Goal: Task Accomplishment & Management: Manage account settings

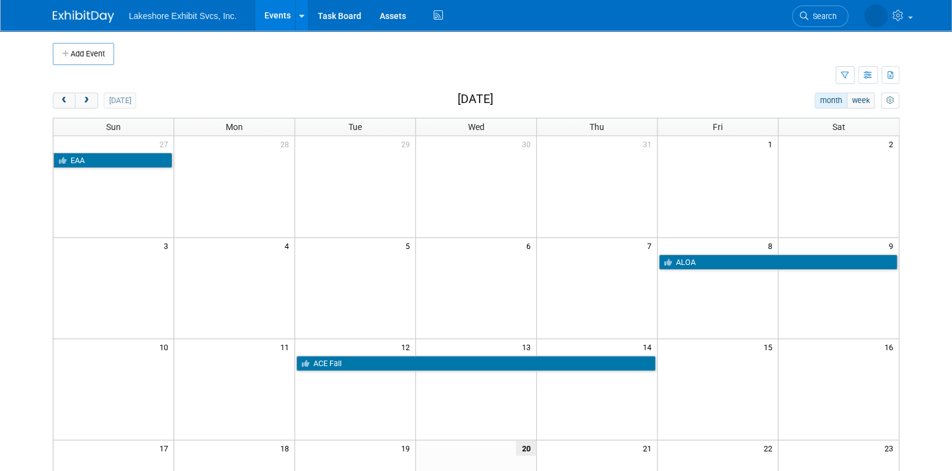
click at [277, 18] on link "Events" at bounding box center [277, 15] width 45 height 31
click at [865, 77] on icon "button" at bounding box center [868, 76] width 9 height 8
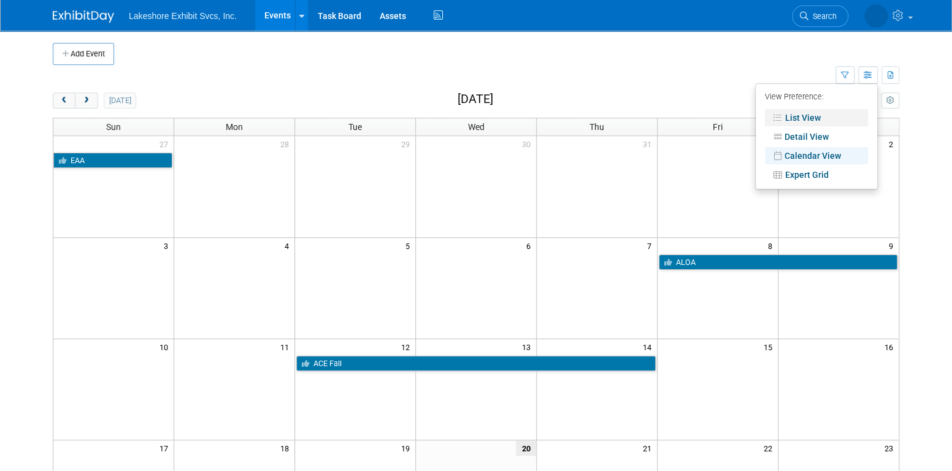
click at [820, 121] on link "List View" at bounding box center [816, 117] width 103 height 17
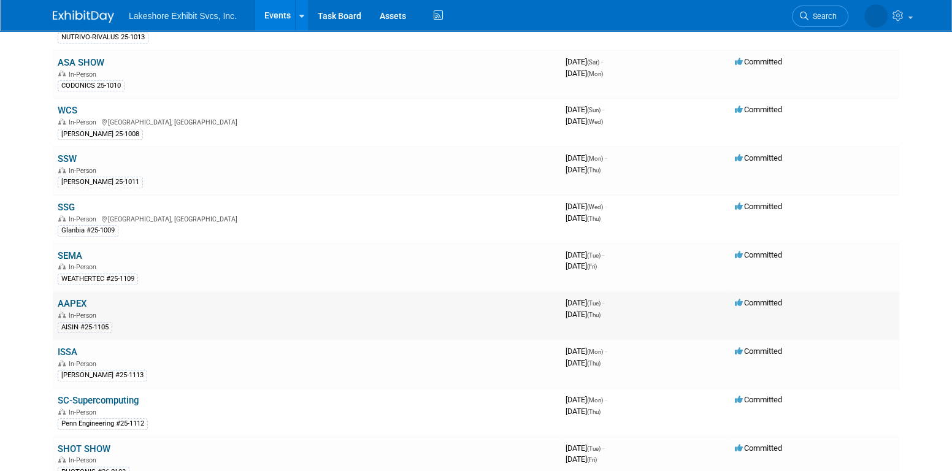
scroll to position [491, 0]
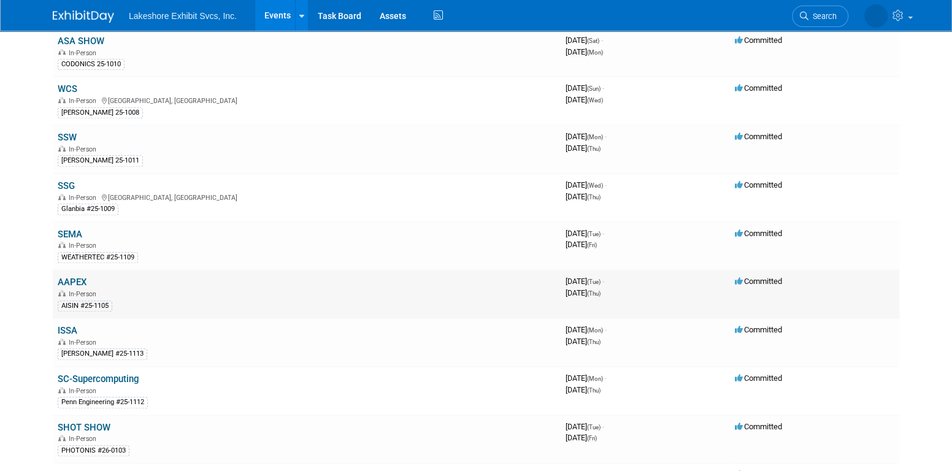
click at [79, 277] on link "AAPEX" at bounding box center [72, 282] width 29 height 11
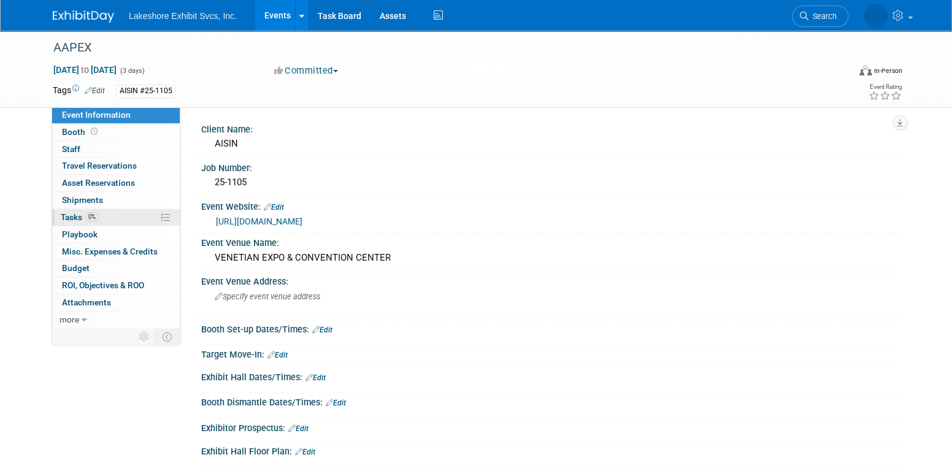
click at [94, 219] on span "0%" at bounding box center [91, 216] width 13 height 9
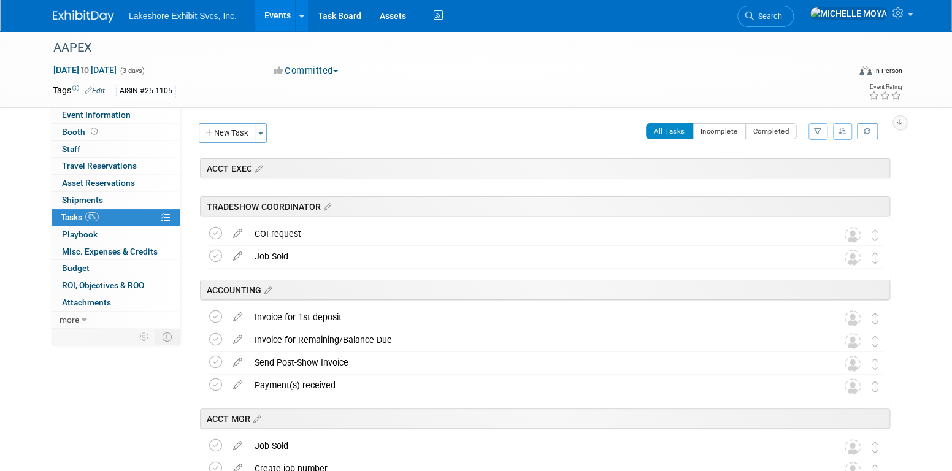
click at [818, 131] on icon "button" at bounding box center [818, 131] width 8 height 7
click at [795, 168] on select "-- Select Assignee -- All unassigned tasks Assigned to me [PERSON_NAME] [PERSON…" at bounding box center [767, 170] width 101 height 17
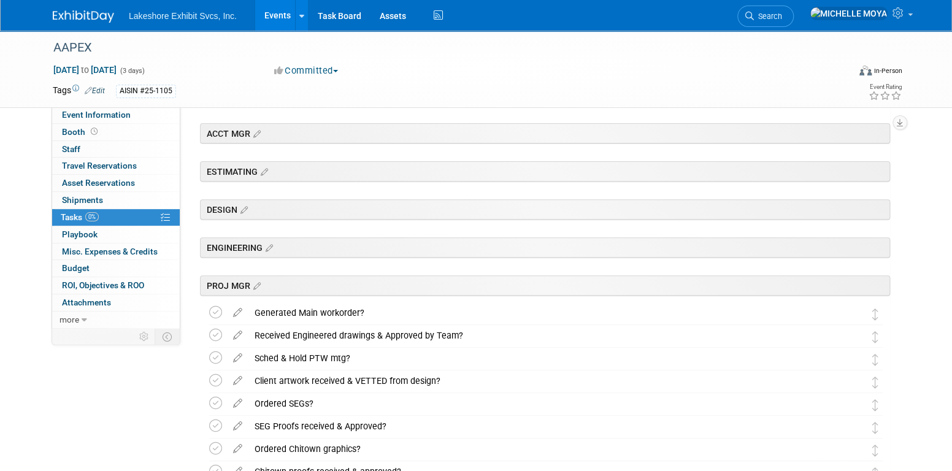
scroll to position [307, 0]
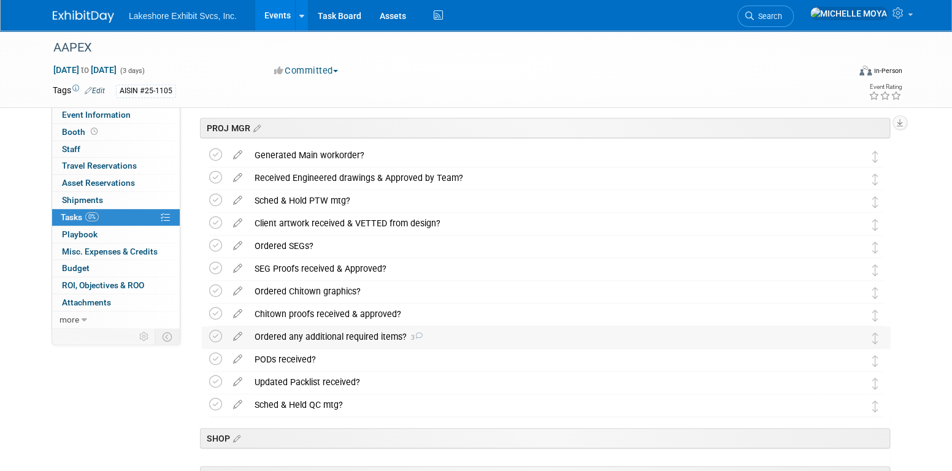
click at [306, 337] on div "Ordered any additional required items? 3" at bounding box center [534, 336] width 572 height 21
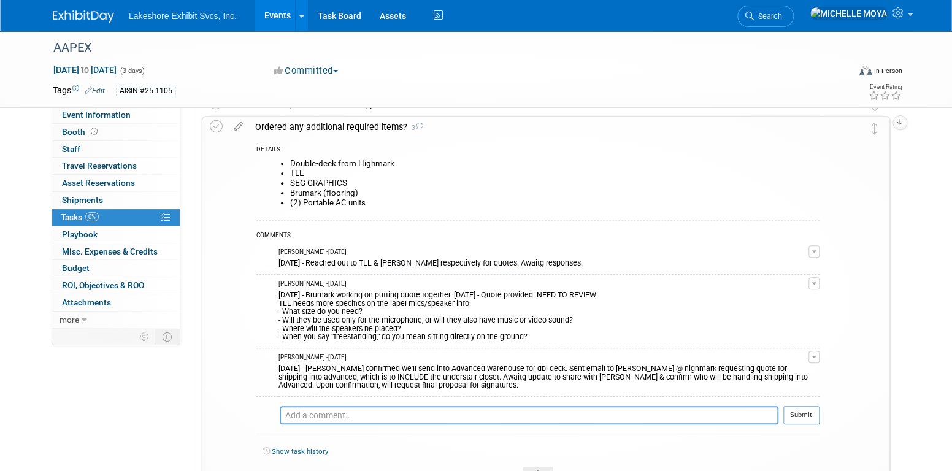
scroll to position [552, 0]
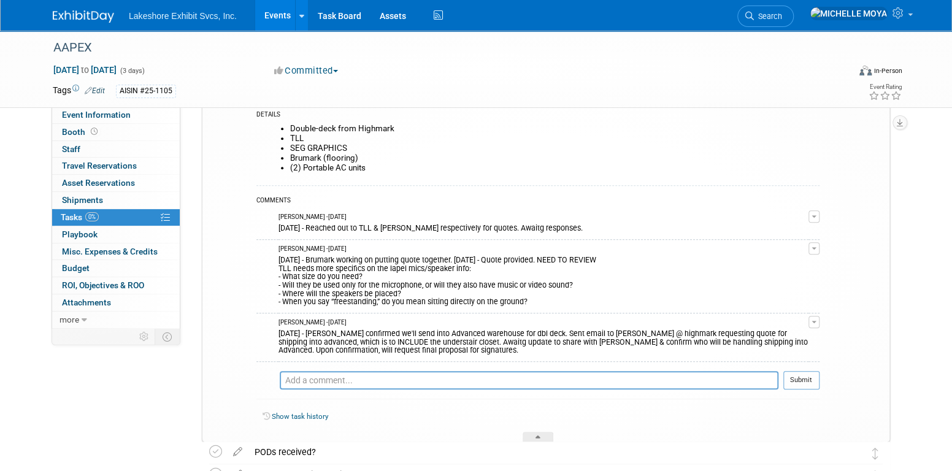
click at [811, 320] on button "button" at bounding box center [814, 322] width 11 height 12
drag, startPoint x: 796, startPoint y: 337, endPoint x: 752, endPoint y: 340, distance: 44.3
click at [796, 337] on link "Edit Comment" at bounding box center [770, 339] width 97 height 17
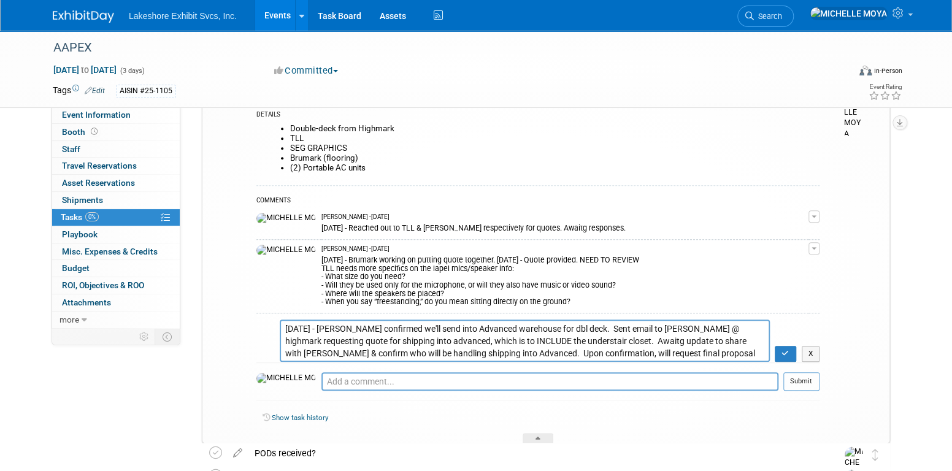
click at [286, 329] on textarea "[DATE] - [PERSON_NAME] confirmed we'll send into Advanced warehouse for dbl dec…" at bounding box center [525, 341] width 490 height 42
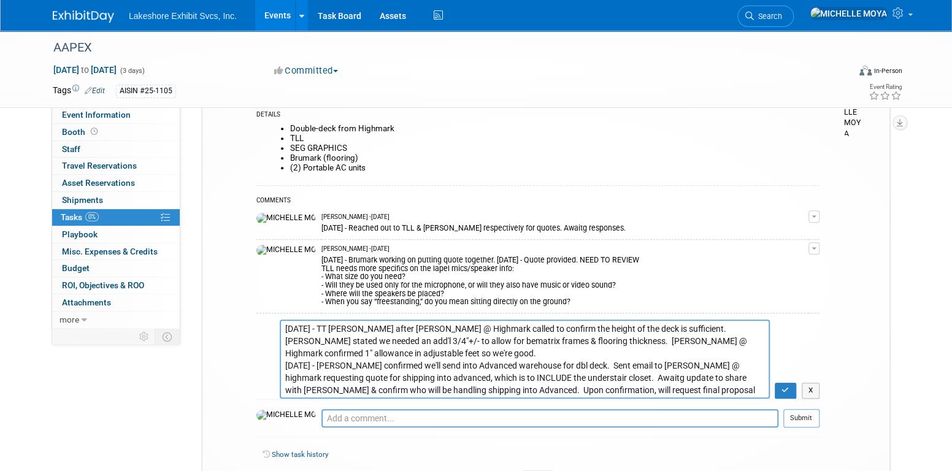
click at [285, 328] on textarea "[DATE] - [PERSON_NAME] confirmed we'll send into Advanced warehouse for dbl dec…" at bounding box center [525, 359] width 490 height 79
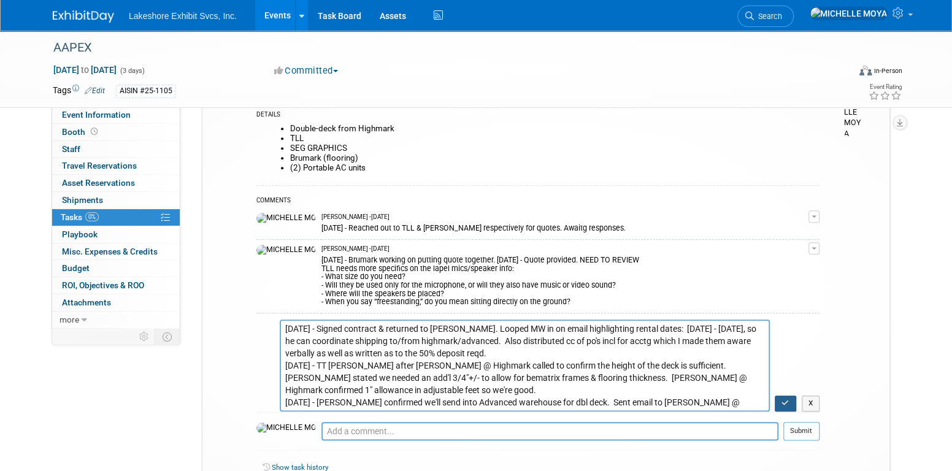
type textarea "[DATE] - Signed contract & returned to [PERSON_NAME]. Looped MW in on email hig…"
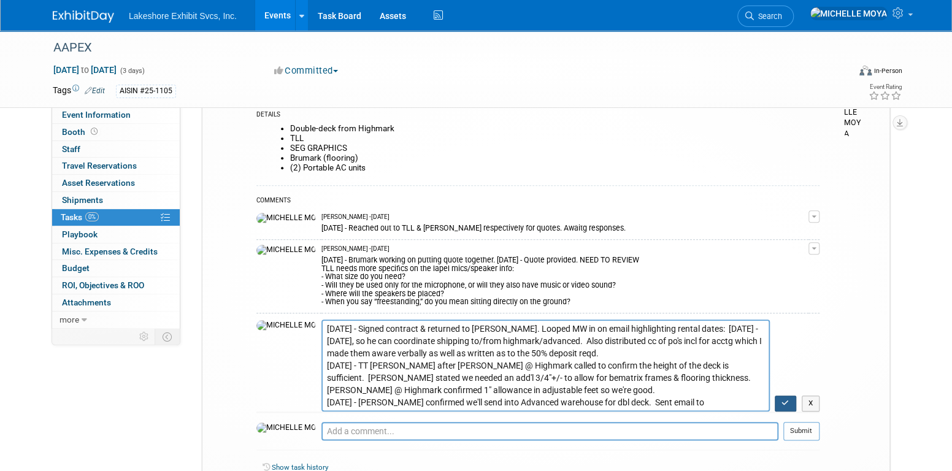
click at [785, 399] on icon "button" at bounding box center [786, 402] width 8 height 7
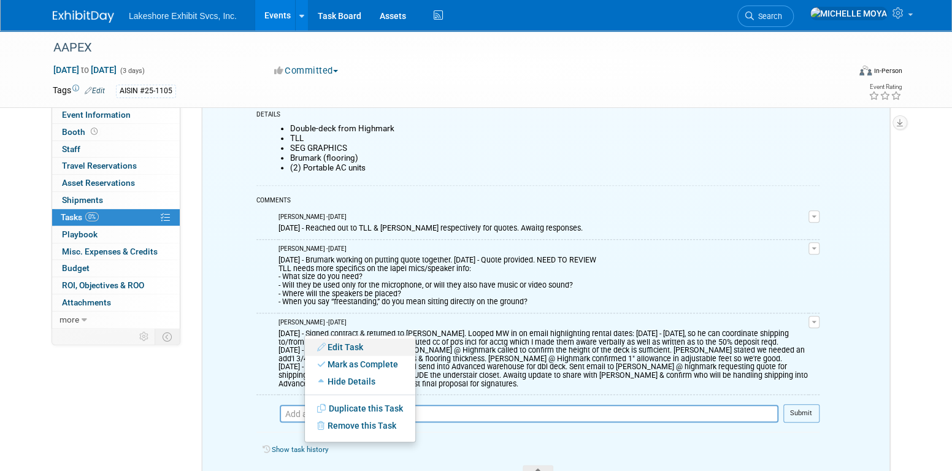
click at [343, 344] on link "Edit Task" at bounding box center [360, 347] width 110 height 17
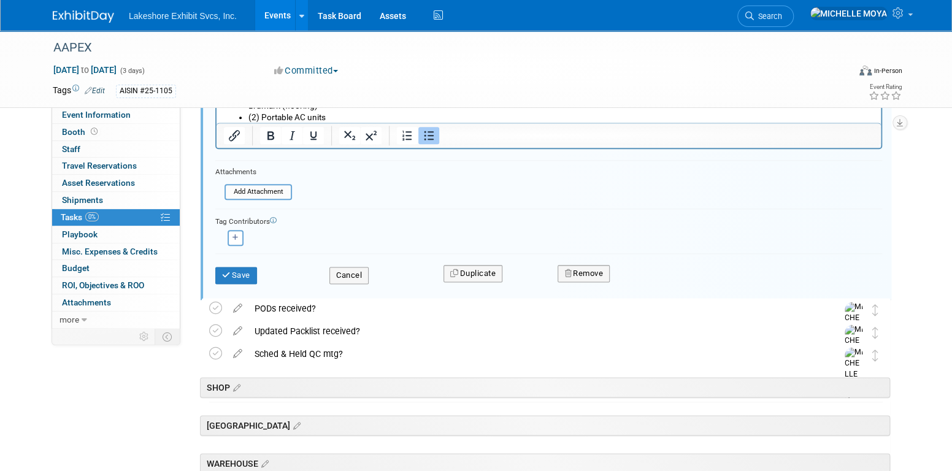
scroll to position [761, 0]
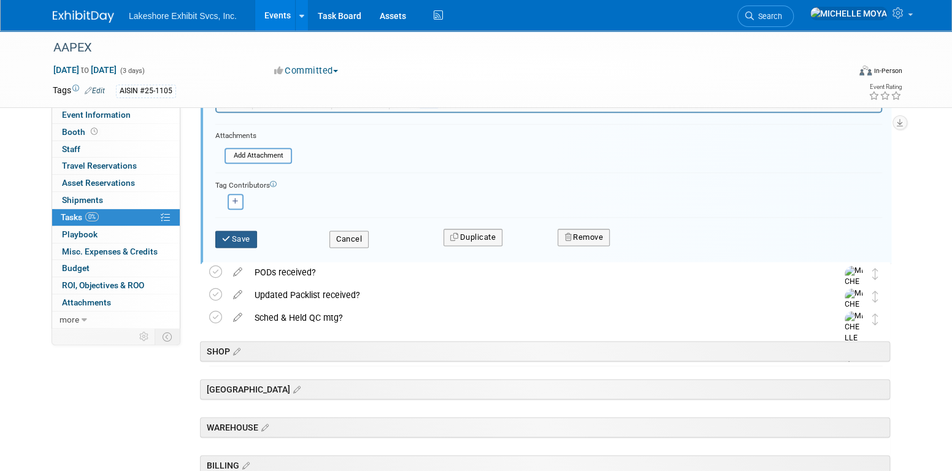
click at [247, 236] on button "Save" at bounding box center [236, 239] width 42 height 17
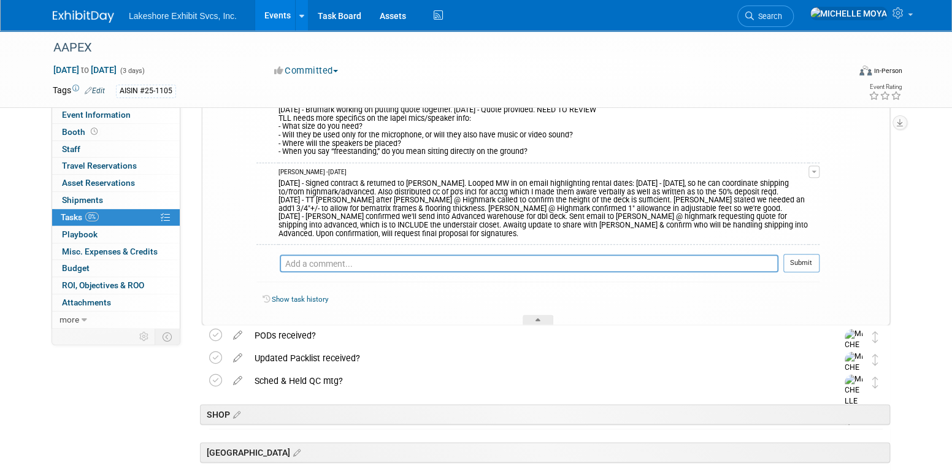
scroll to position [638, 0]
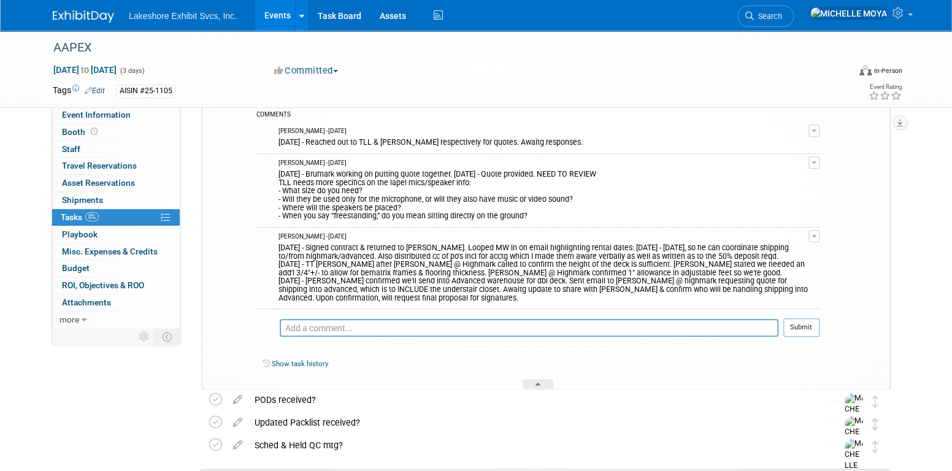
click at [815, 231] on button "button" at bounding box center [814, 236] width 11 height 12
click at [789, 252] on link "Edit Comment" at bounding box center [770, 253] width 97 height 17
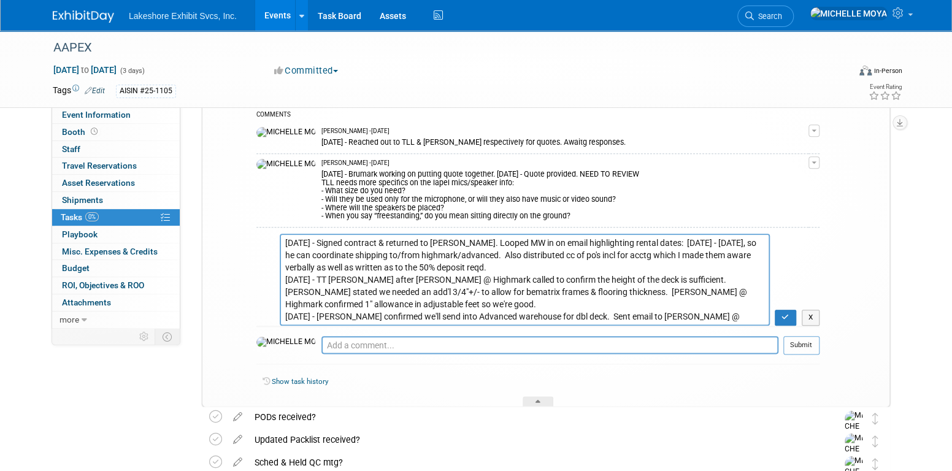
click at [285, 242] on textarea "[DATE] - Signed contract & returned to [PERSON_NAME]. Looped MW in on email hig…" at bounding box center [525, 280] width 490 height 92
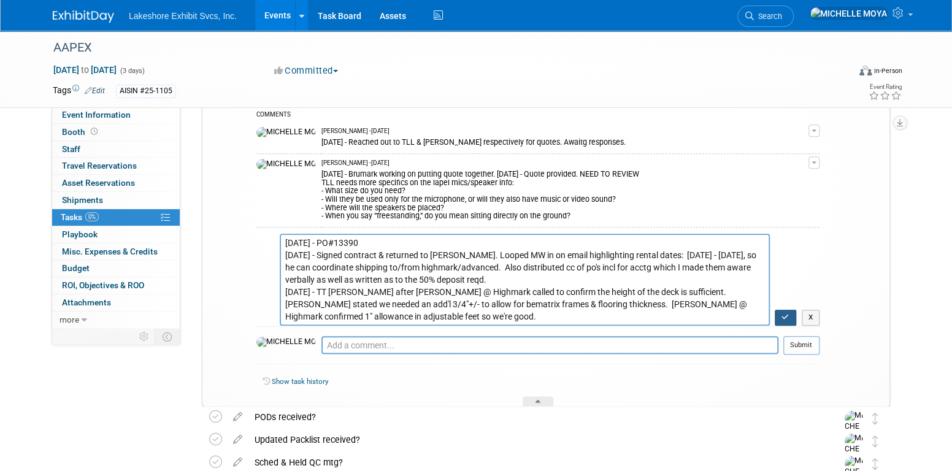
type textarea "[DATE] - PO#13390 [DATE] - Signed contract & returned to [PERSON_NAME]. Looped …"
click at [788, 318] on icon "button" at bounding box center [786, 317] width 8 height 7
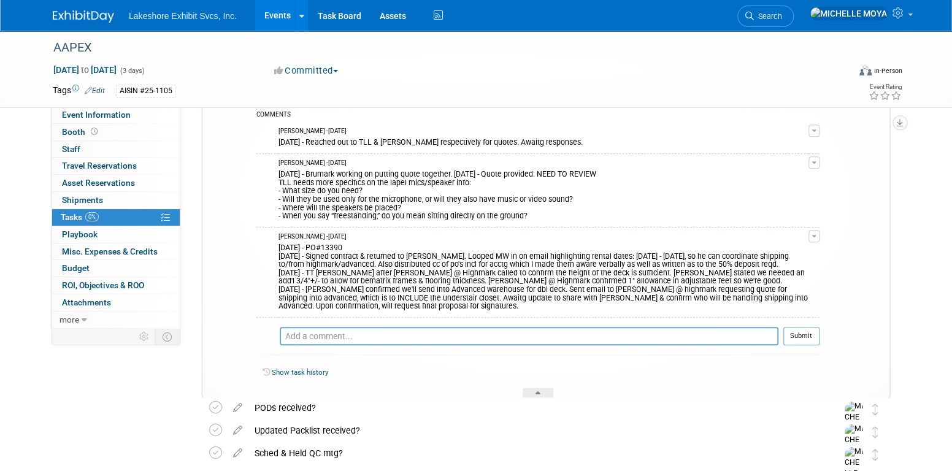
click at [817, 236] on button "button" at bounding box center [814, 236] width 11 height 12
click at [790, 253] on link "Edit Comment" at bounding box center [770, 253] width 97 height 17
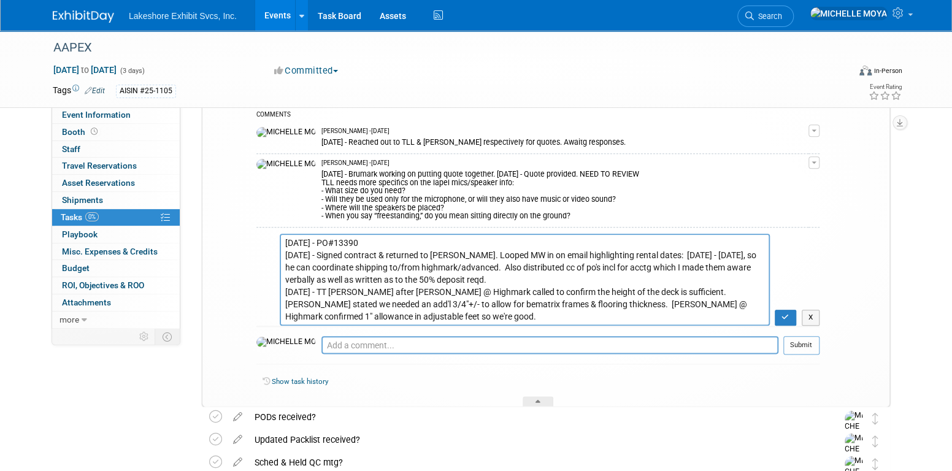
click at [376, 241] on textarea "[DATE] - PO#13390 [DATE] - Signed contract & returned to [PERSON_NAME]. Looped …" at bounding box center [525, 280] width 490 height 92
type textarea "[DATE] - PO#13390 Highmark Double-deck rental [DATE] - Signed contract & return…"
click at [786, 314] on icon "button" at bounding box center [786, 317] width 8 height 7
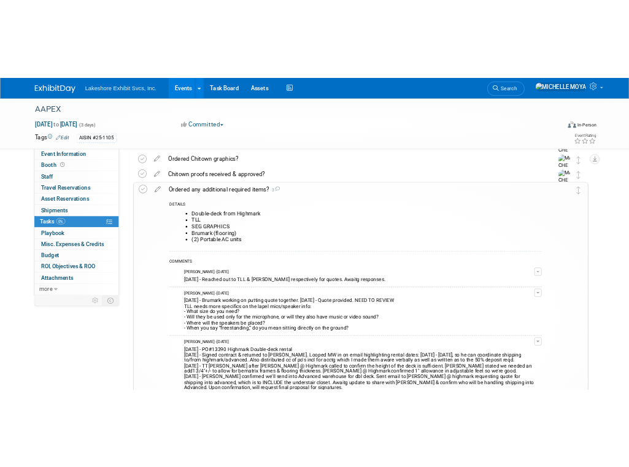
scroll to position [454, 0]
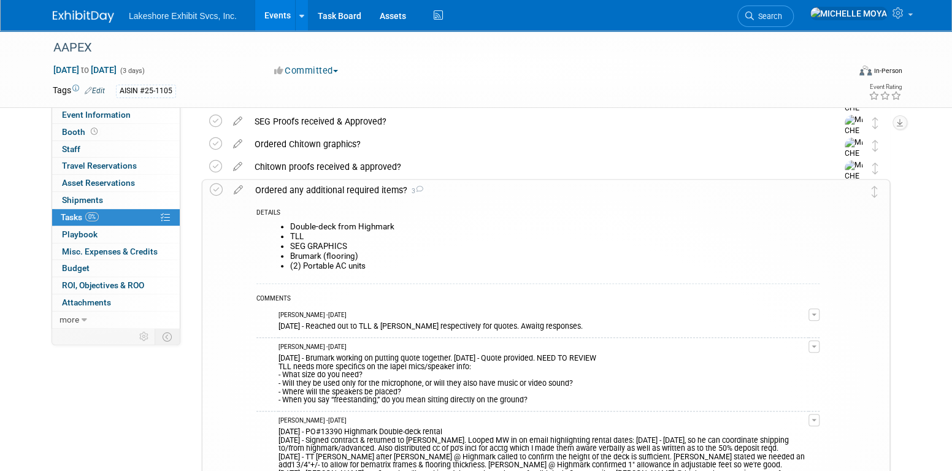
click at [348, 188] on div "Ordered any additional required items? 3" at bounding box center [534, 190] width 571 height 21
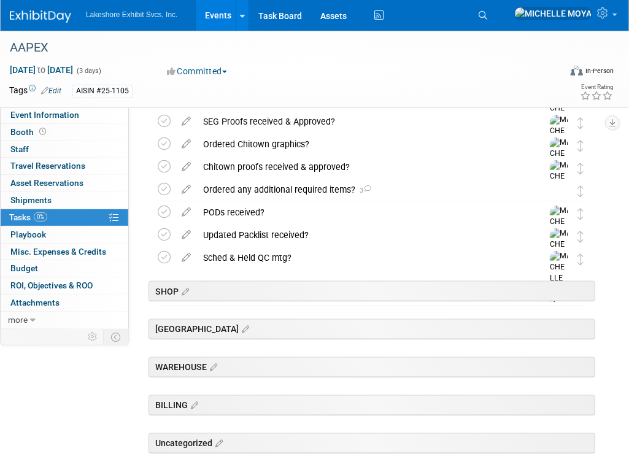
click at [204, 12] on link "Events" at bounding box center [218, 15] width 45 height 31
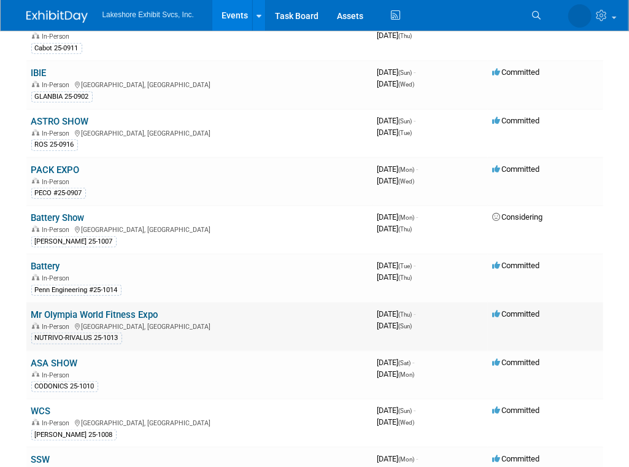
scroll to position [184, 0]
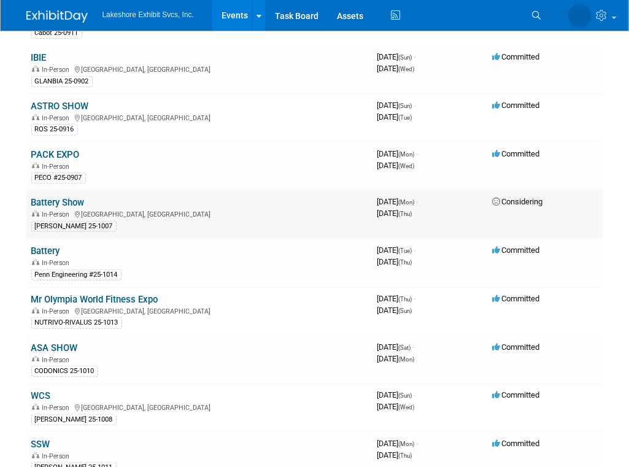
click at [58, 201] on link "Battery Show" at bounding box center [57, 202] width 53 height 11
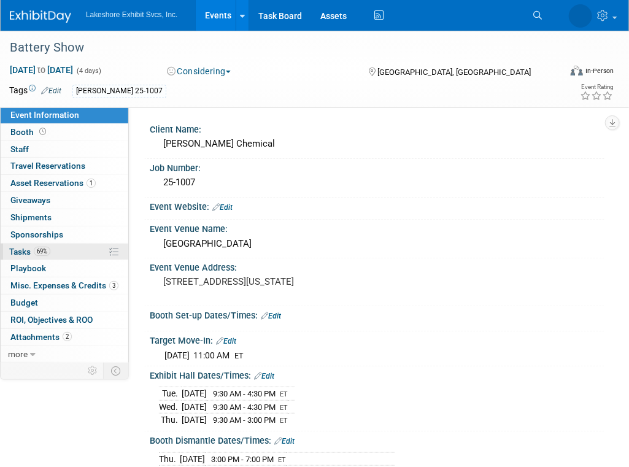
click at [63, 248] on link "69% Tasks 69%" at bounding box center [65, 252] width 128 height 17
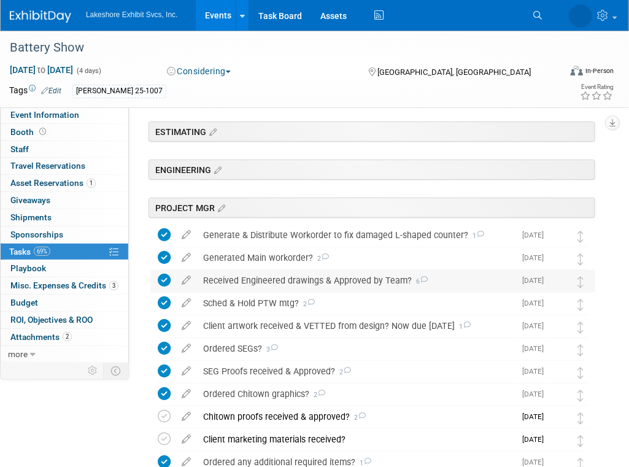
scroll to position [123, 0]
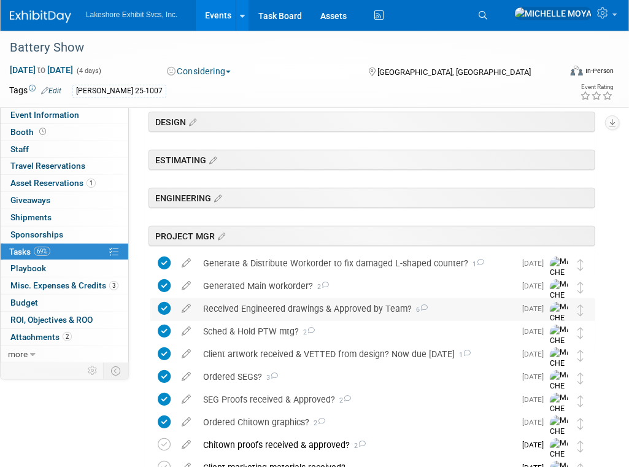
click at [243, 306] on div "Received Engineered drawings & Approved by Team? 6" at bounding box center [356, 308] width 318 height 21
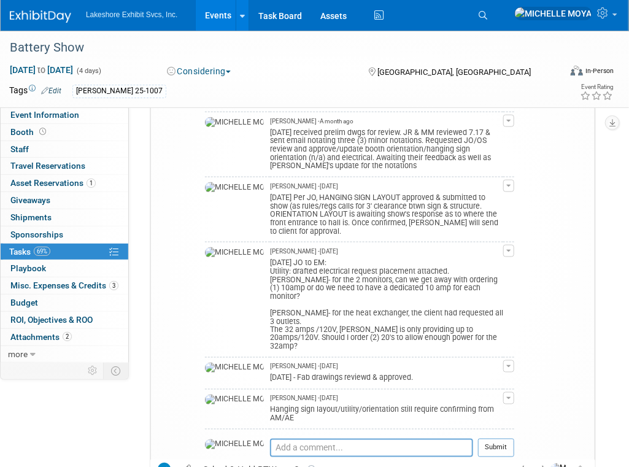
scroll to position [429, 0]
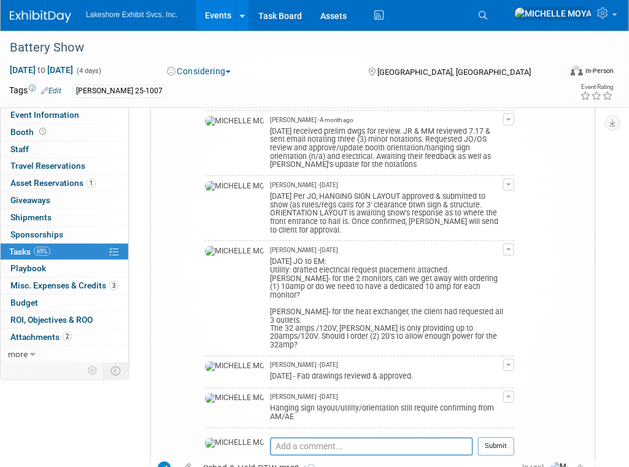
click at [511, 183] on span "button" at bounding box center [508, 184] width 5 height 2
click at [457, 402] on div "Hanging sign layout/utility/orientation still require confirming from AM/AE" at bounding box center [386, 412] width 233 height 20
click at [510, 396] on span "button" at bounding box center [508, 397] width 5 height 2
click at [471, 423] on button "Remove" at bounding box center [449, 431] width 53 height 17
click at [358, 388] on td "MICHELLE MOYA - 28 days ago Hanging sign layout/utility/orientation still requi…" at bounding box center [386, 408] width 233 height 40
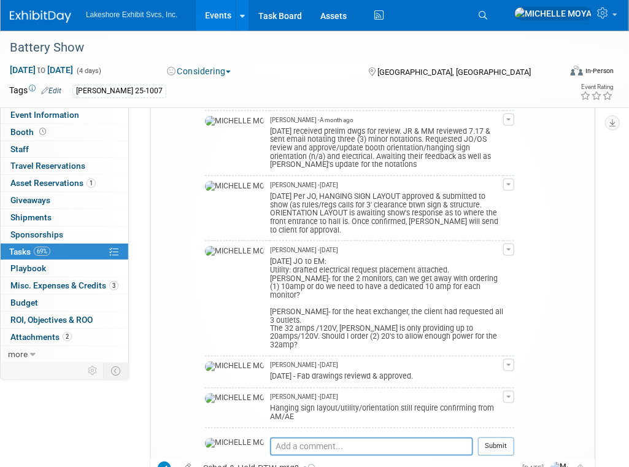
click at [353, 393] on div "MICHELLE MOYA - 28 days ago" at bounding box center [386, 397] width 233 height 9
click at [510, 396] on span "button" at bounding box center [508, 397] width 5 height 2
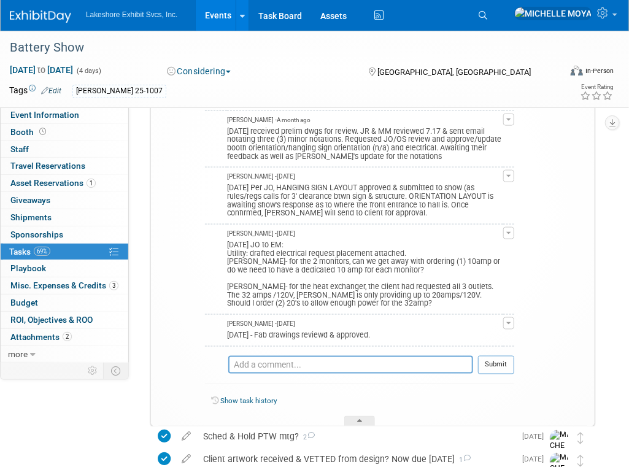
click at [514, 176] on button "button" at bounding box center [508, 176] width 11 height 12
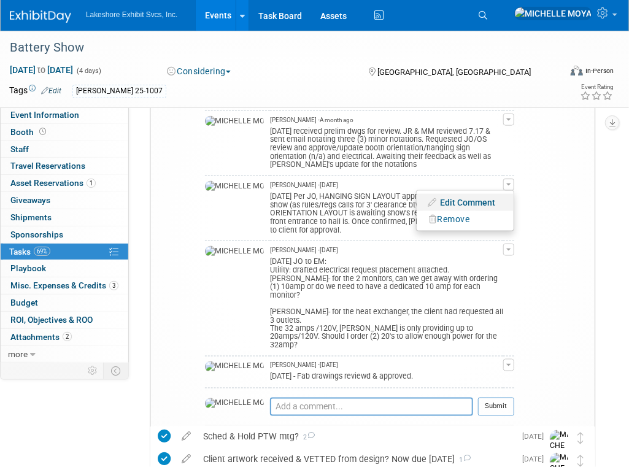
click at [491, 194] on link "Edit Comment" at bounding box center [465, 202] width 97 height 17
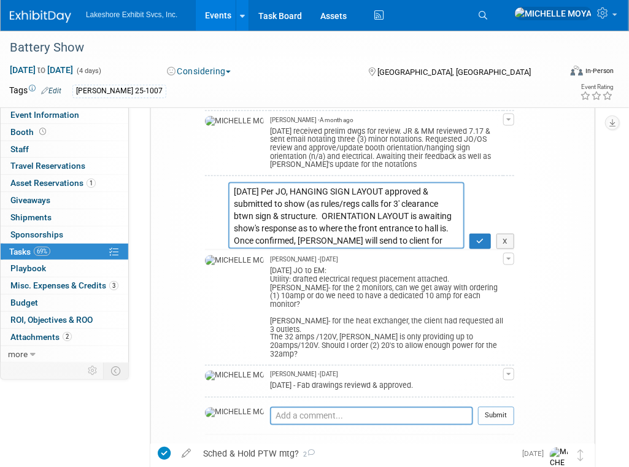
click at [234, 182] on textarea "7.21.25 Per JO, HANGING SIGN LAYOUT approved & submitted to show (as rules/regs…" at bounding box center [346, 215] width 236 height 67
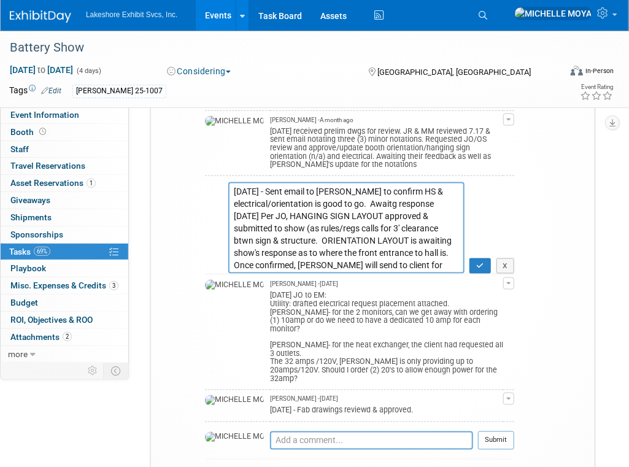
type textarea "8.20.25 - Sent email to Jenny to confirm HS & electrical/orientation is good to…"
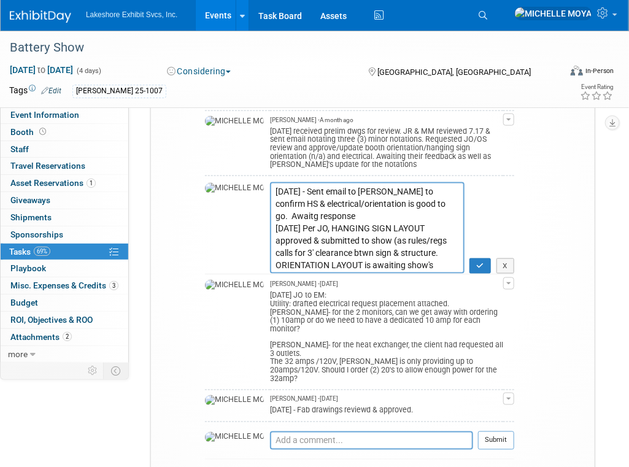
click at [485, 186] on td "X" at bounding box center [489, 228] width 50 height 92
click at [484, 262] on icon "button" at bounding box center [480, 265] width 8 height 7
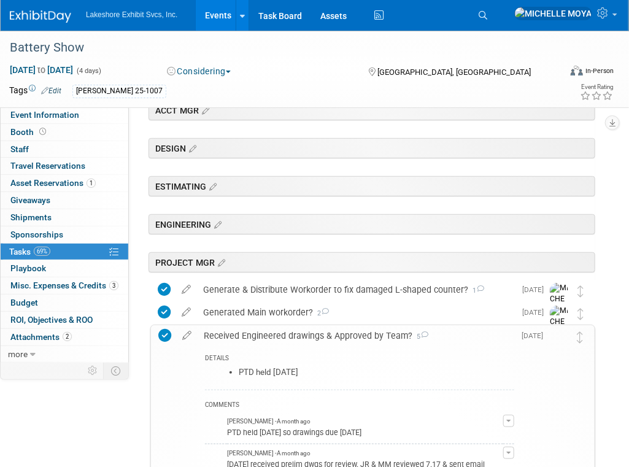
scroll to position [61, 0]
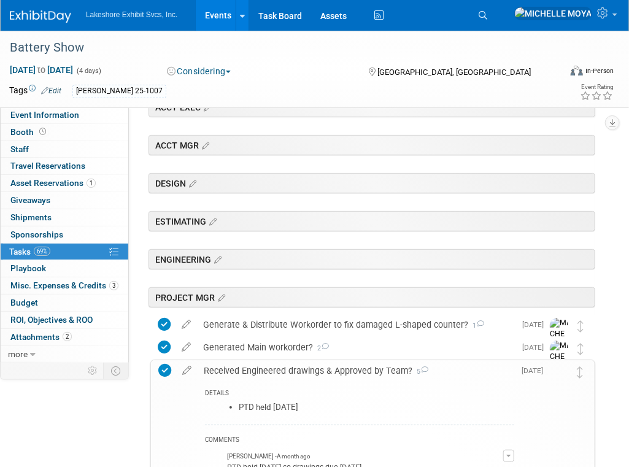
click at [163, 368] on icon at bounding box center [164, 370] width 13 height 13
click at [323, 374] on div "Received Engineered drawings & Approved by Team? 5" at bounding box center [356, 370] width 317 height 21
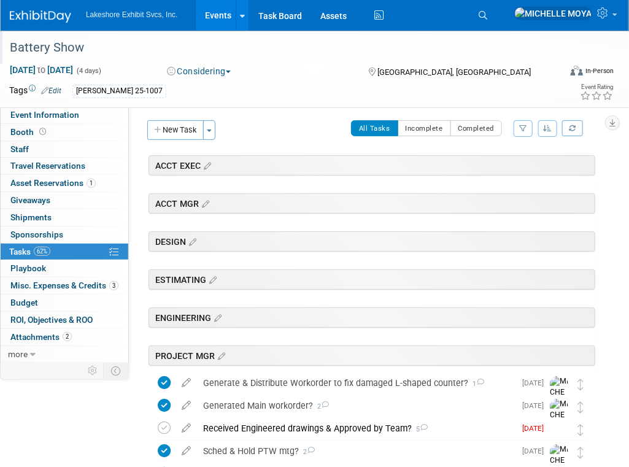
scroll to position [0, 0]
